Goal: Check status: Check status

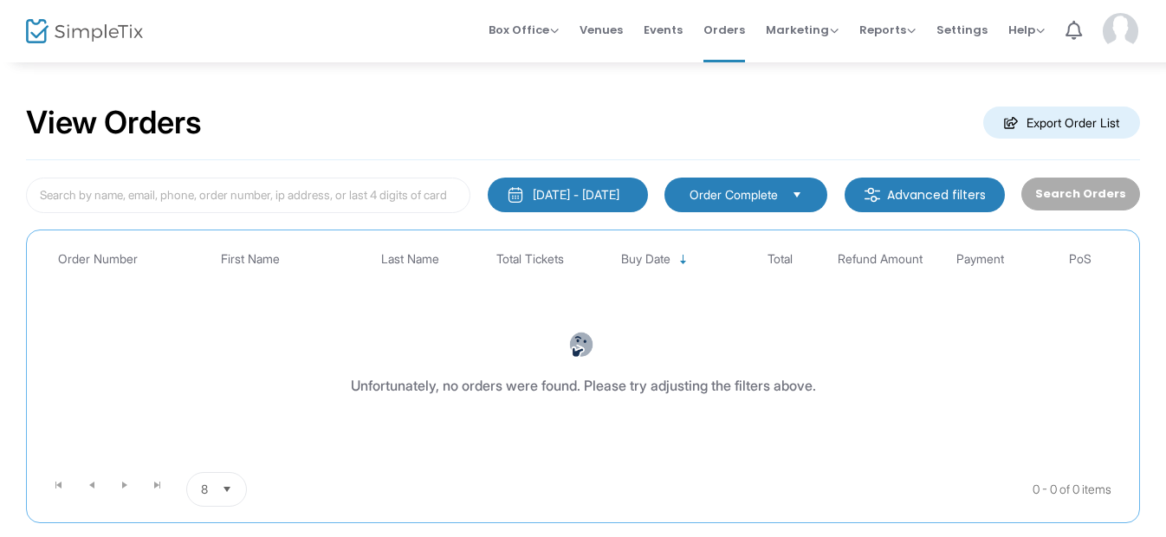
click at [507, 195] on img "button" at bounding box center [515, 194] width 17 height 17
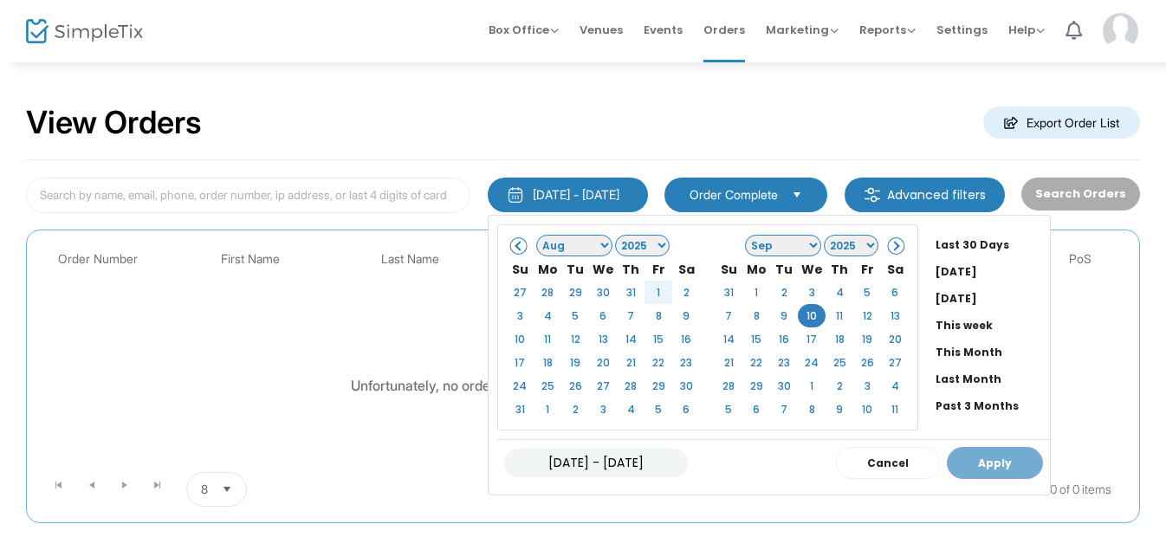
drag, startPoint x: 575, startPoint y: 243, endPoint x: 578, endPoint y: 253, distance: 11.0
click at [575, 243] on select "Jan Feb Mar Apr May Jun [DATE] Aug Sep Oct Nov Dec" at bounding box center [574, 246] width 76 height 22
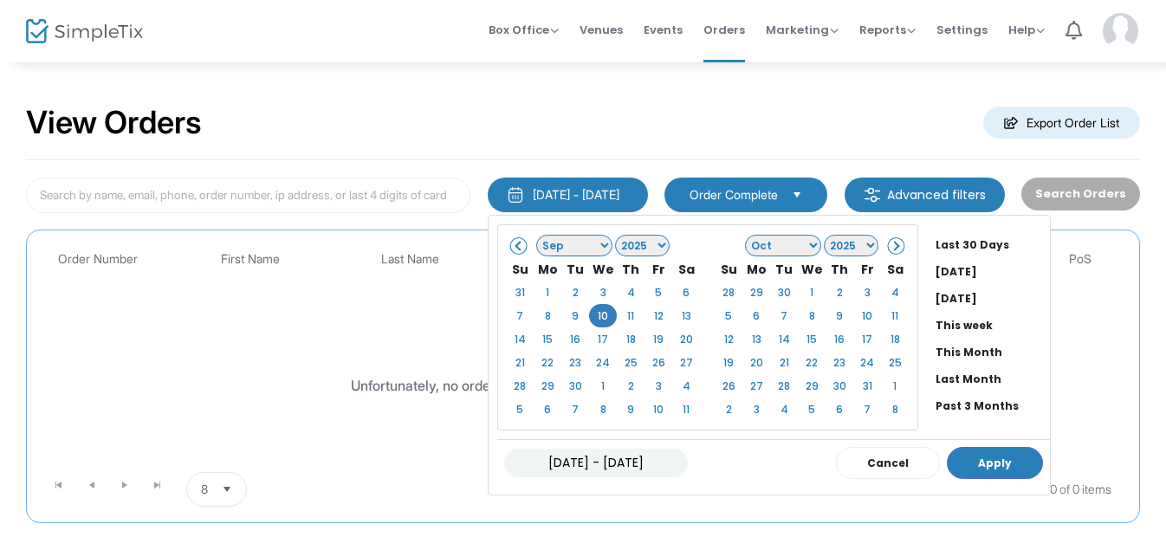
click at [788, 243] on select "Jan Feb Mar Apr May Jun [DATE] Aug Sep Oct Nov Dec" at bounding box center [783, 246] width 76 height 22
click at [515, 241] on span at bounding box center [520, 246] width 10 height 10
click at [890, 244] on span at bounding box center [895, 246] width 10 height 10
click at [937, 325] on li "This week" at bounding box center [989, 325] width 121 height 27
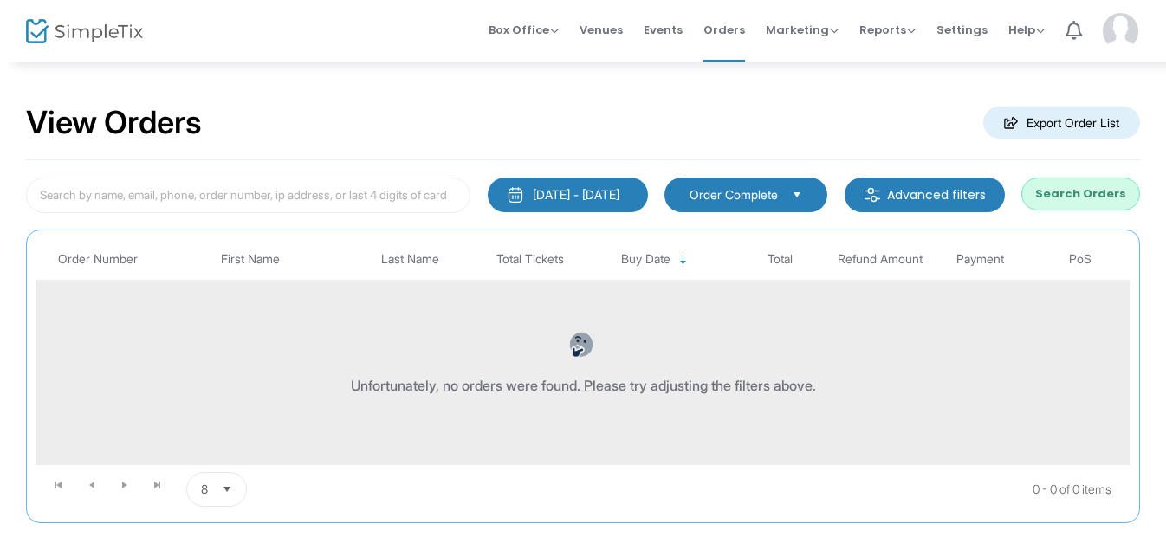
scroll to position [99, 0]
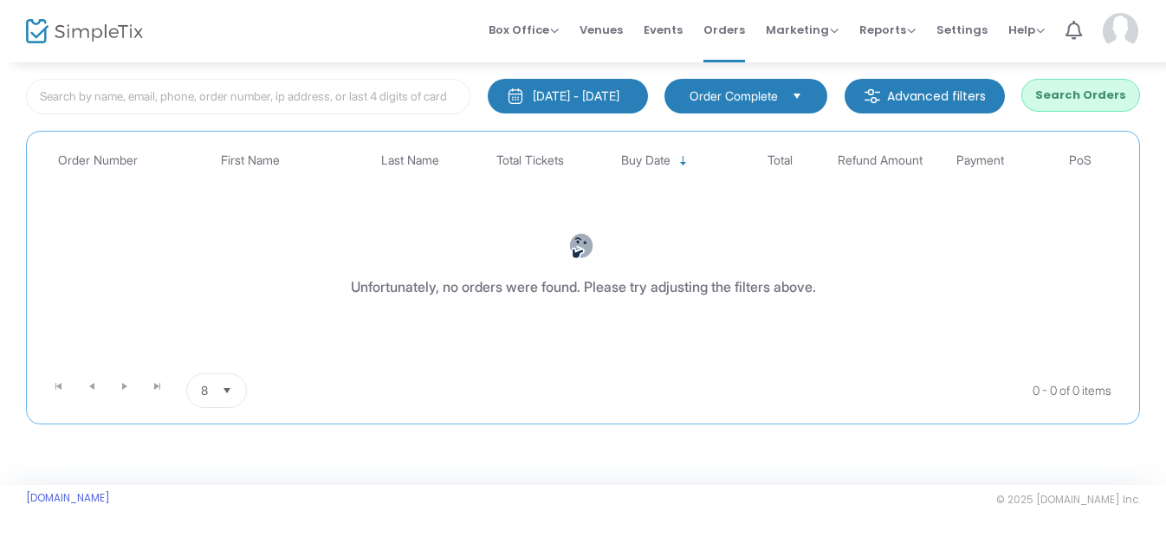
click at [808, 98] on span "Select" at bounding box center [797, 95] width 29 height 29
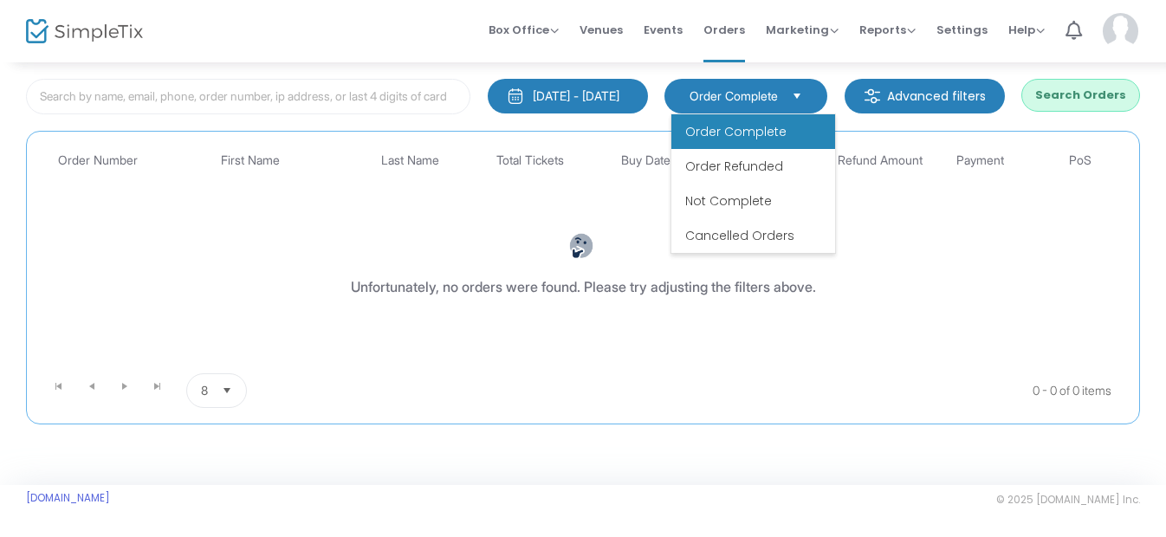
click at [846, 114] on div "[DATE] - [DATE] Last 30 Days [DATE] [DATE] This week This Month Last Month Past…" at bounding box center [583, 243] width 1114 height 363
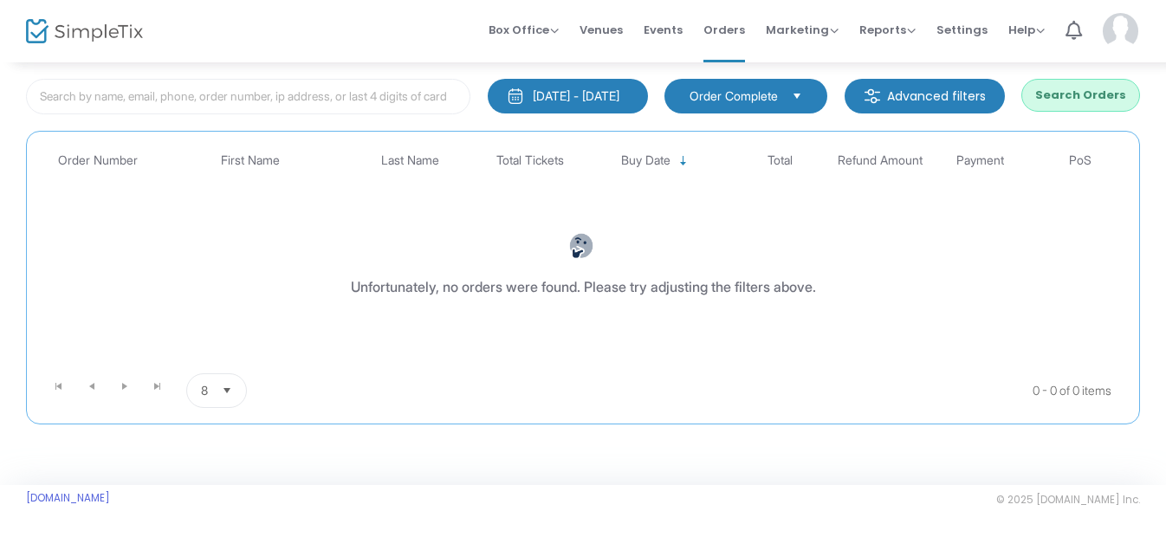
click at [559, 94] on div "[DATE] - [DATE]" at bounding box center [576, 96] width 87 height 17
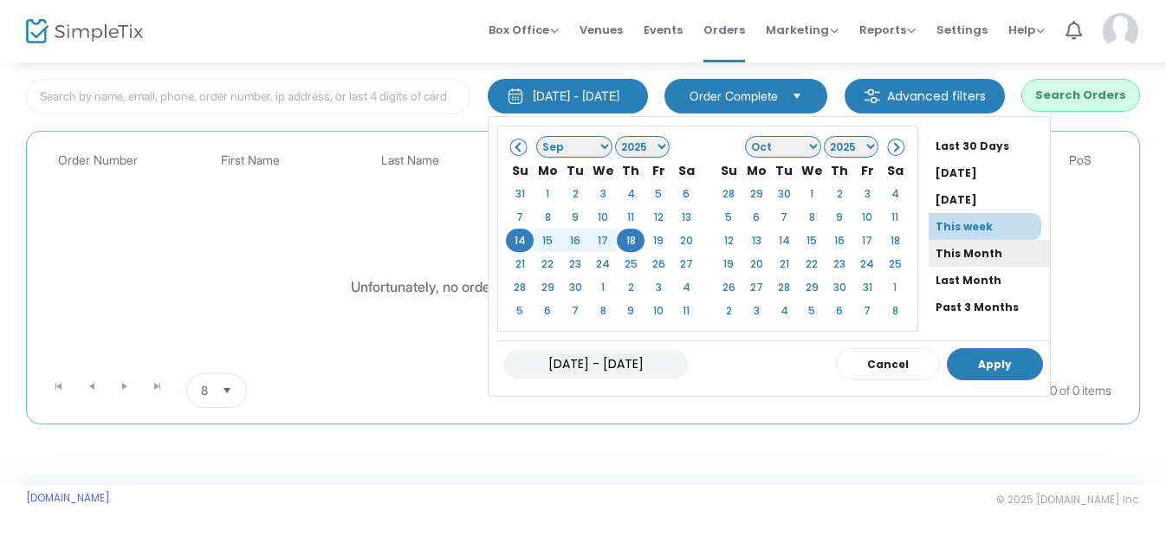
click at [931, 256] on li "This Month" at bounding box center [989, 253] width 121 height 27
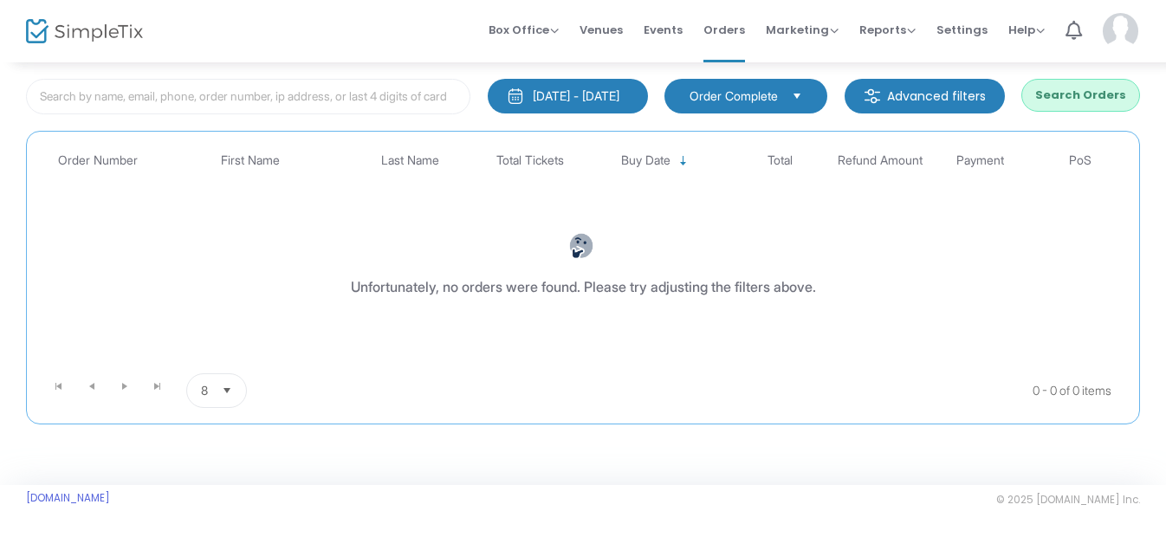
click at [1067, 95] on button "Search Orders" at bounding box center [1081, 95] width 119 height 33
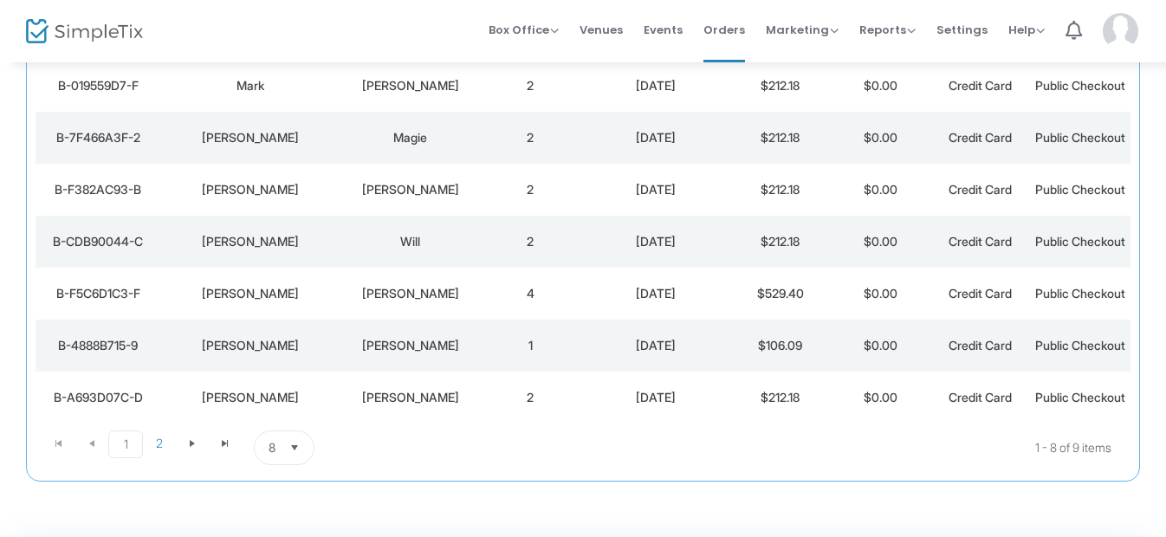
scroll to position [445, 0]
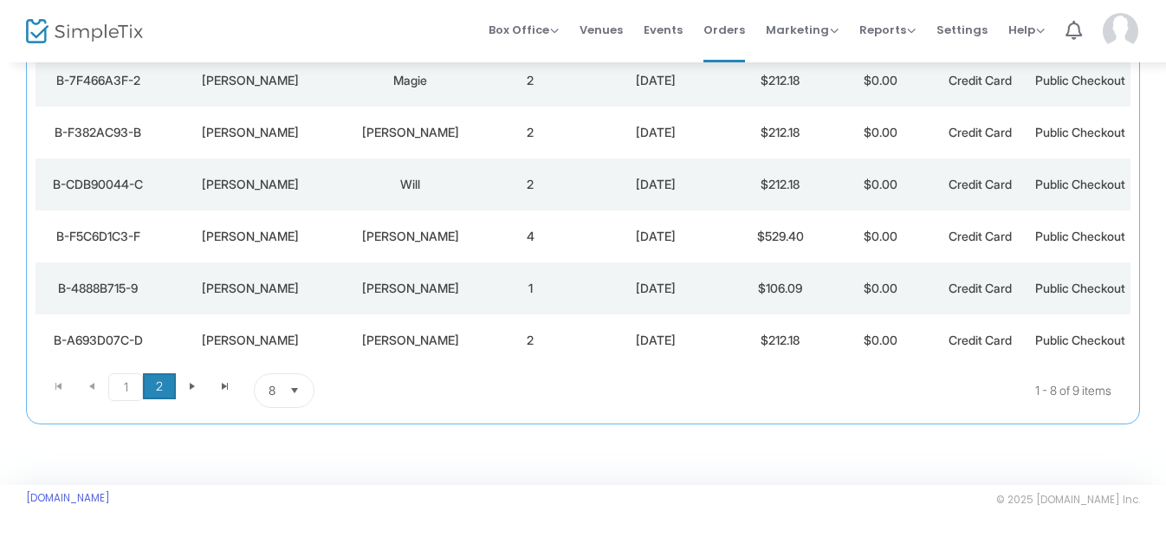
click at [159, 399] on span "2" at bounding box center [159, 386] width 33 height 26
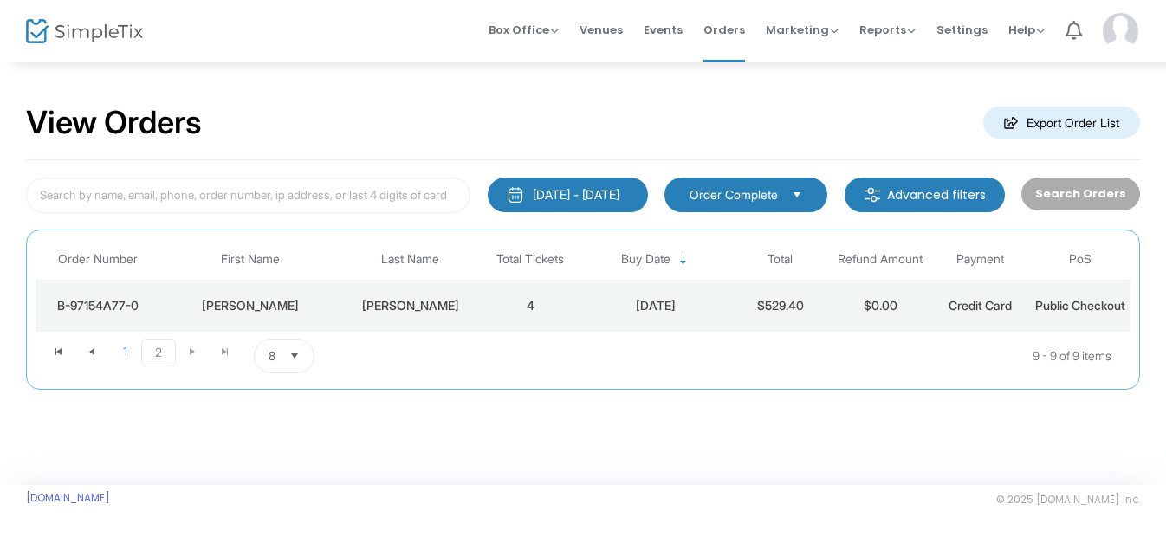
scroll to position [0, 0]
click at [120, 365] on span "1" at bounding box center [124, 352] width 33 height 26
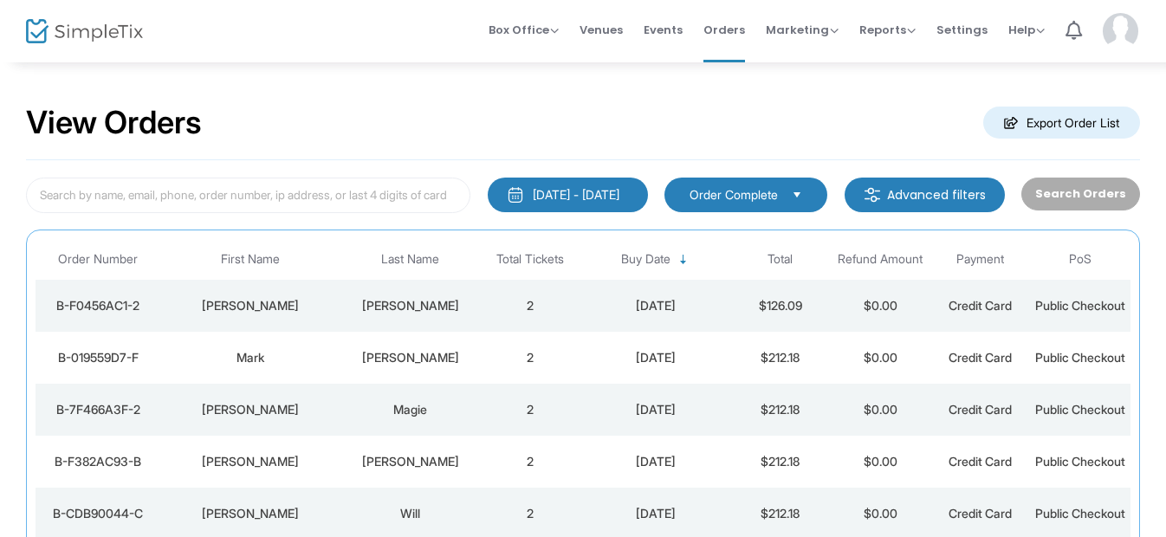
click at [98, 309] on div "B-F0456AC1-2" at bounding box center [98, 305] width 116 height 17
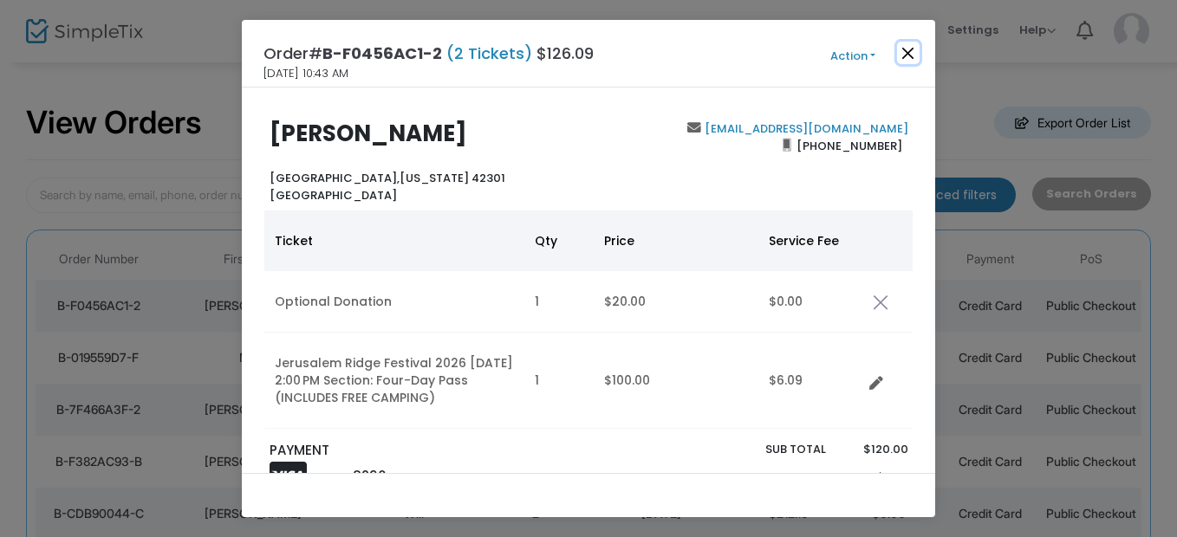
click at [907, 46] on button "Close" at bounding box center [908, 53] width 23 height 23
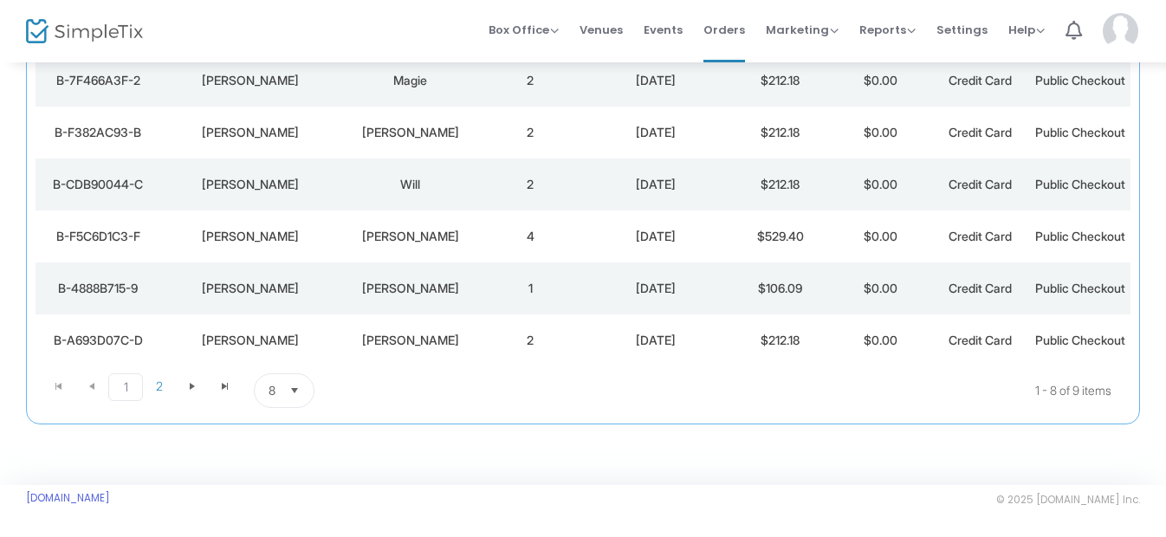
scroll to position [437, 0]
drag, startPoint x: 192, startPoint y: 419, endPoint x: 228, endPoint y: 410, distance: 37.4
click at [192, 393] on span "Go to the next page" at bounding box center [192, 387] width 14 height 14
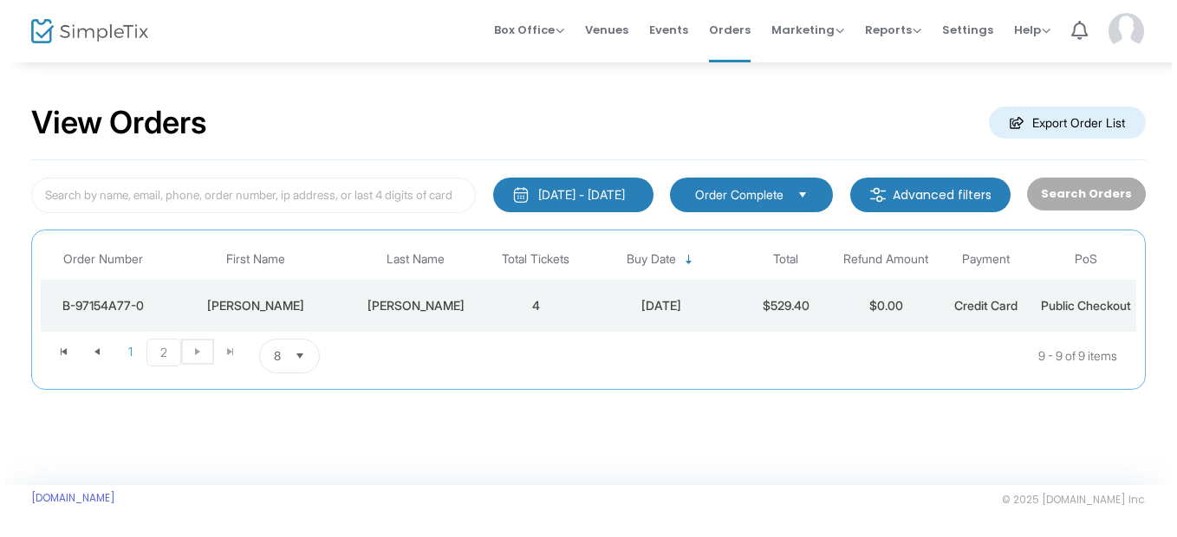
scroll to position [0, 0]
